Goal: Information Seeking & Learning: Learn about a topic

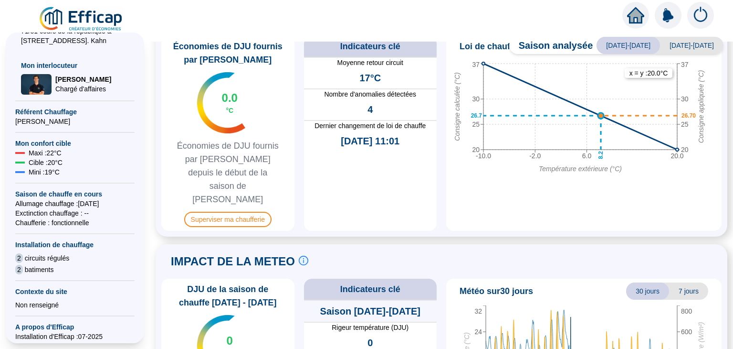
scroll to position [484, 0]
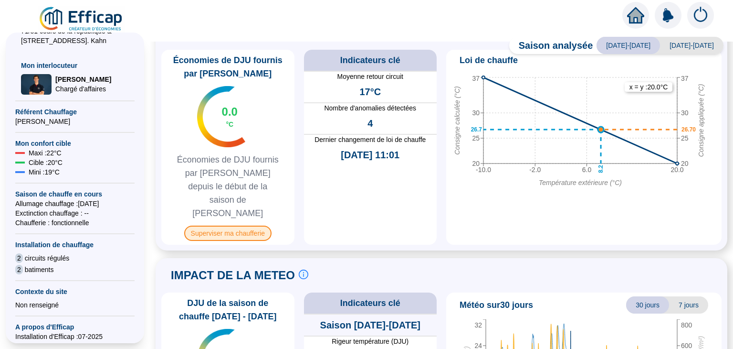
click at [248, 225] on span "Superviser ma chaufferie" at bounding box center [227, 232] width 87 height 15
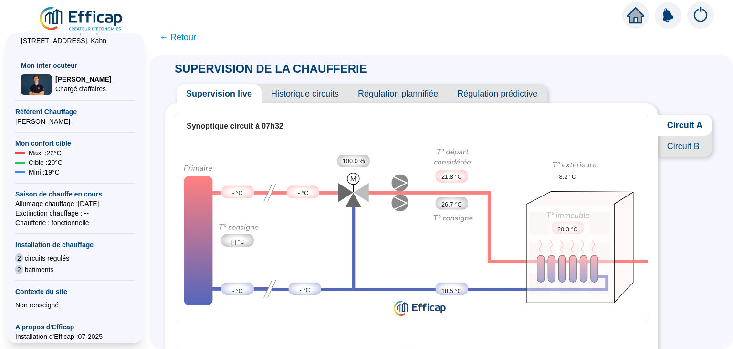
click at [690, 126] on span "Circuit A" at bounding box center [685, 125] width 54 height 21
click at [688, 155] on span "Circuit B" at bounding box center [685, 146] width 54 height 21
click at [688, 129] on span "Circuit A" at bounding box center [684, 125] width 55 height 21
click at [306, 101] on span "Historique circuits" at bounding box center [305, 93] width 87 height 19
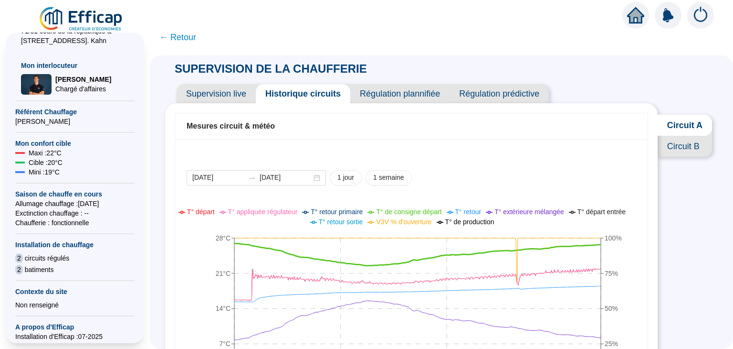
click at [179, 35] on span "← Retour" at bounding box center [177, 37] width 37 height 13
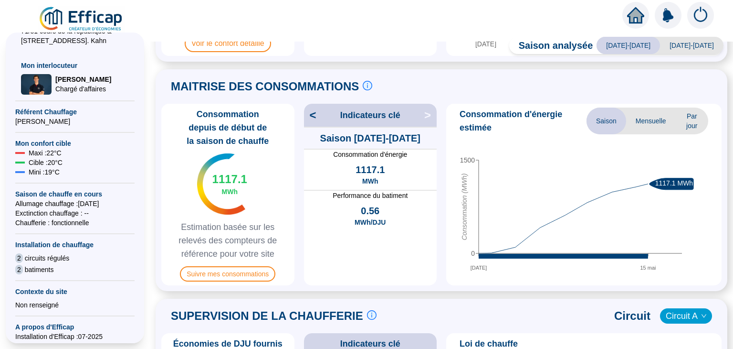
scroll to position [197, 0]
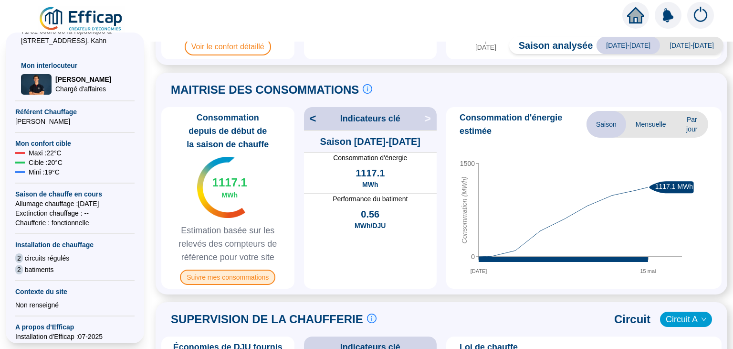
click at [243, 276] on span "Suivre mes consommations" at bounding box center [227, 276] width 95 height 15
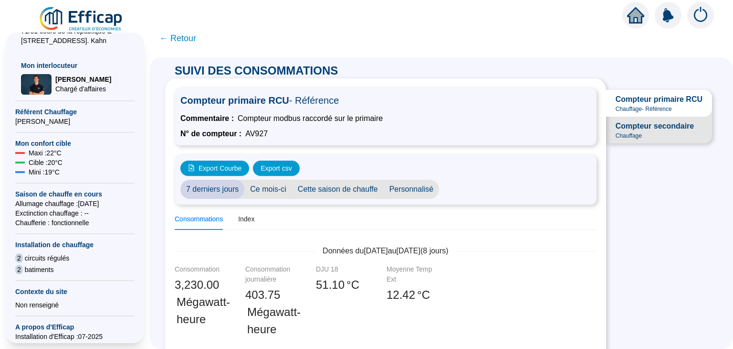
click at [190, 34] on span "← Retour" at bounding box center [177, 38] width 37 height 13
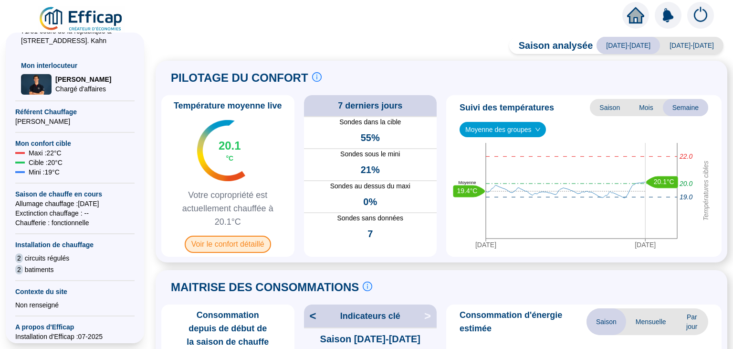
click at [251, 245] on span "Voir le confort détaillé" at bounding box center [228, 243] width 86 height 17
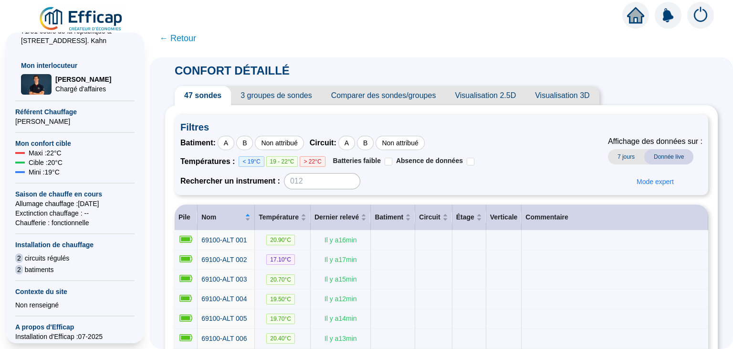
click at [498, 94] on span "Visualisation 2.5D" at bounding box center [485, 95] width 80 height 19
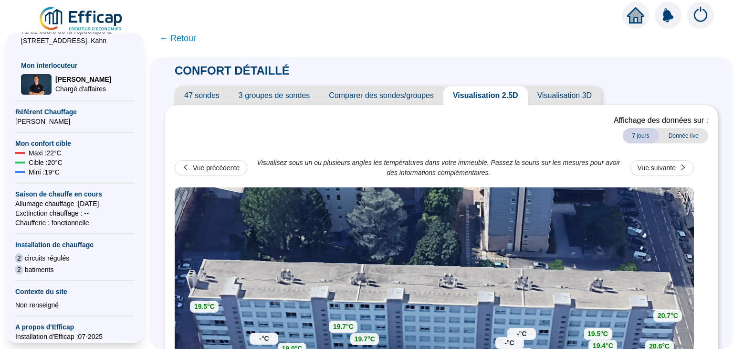
click at [214, 98] on span "47 sondes" at bounding box center [202, 95] width 54 height 19
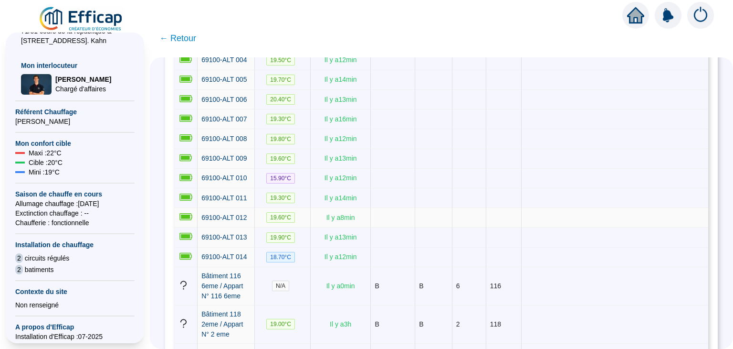
scroll to position [382, 0]
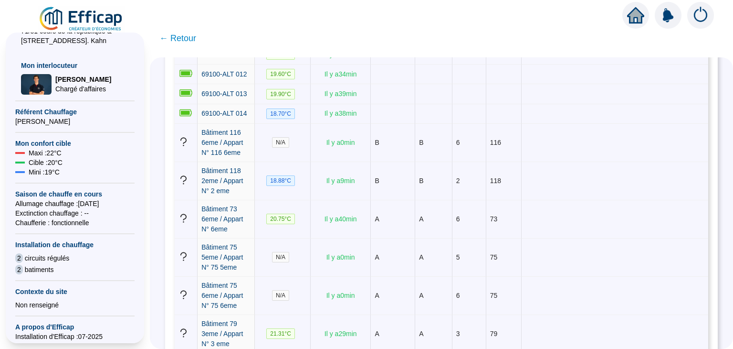
click at [531, 32] on span "← Retour" at bounding box center [441, 38] width 583 height 23
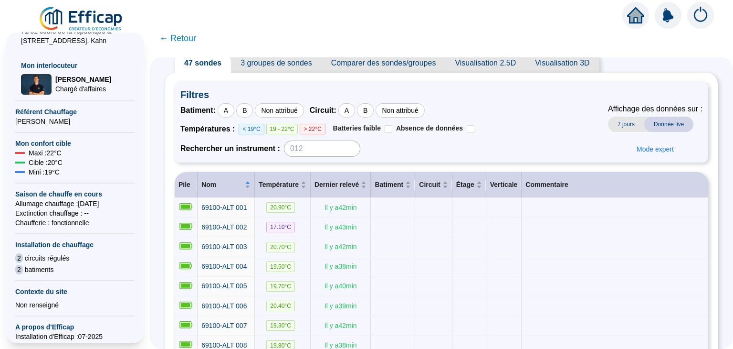
scroll to position [0, 0]
